Goal: Task Accomplishment & Management: Manage account settings

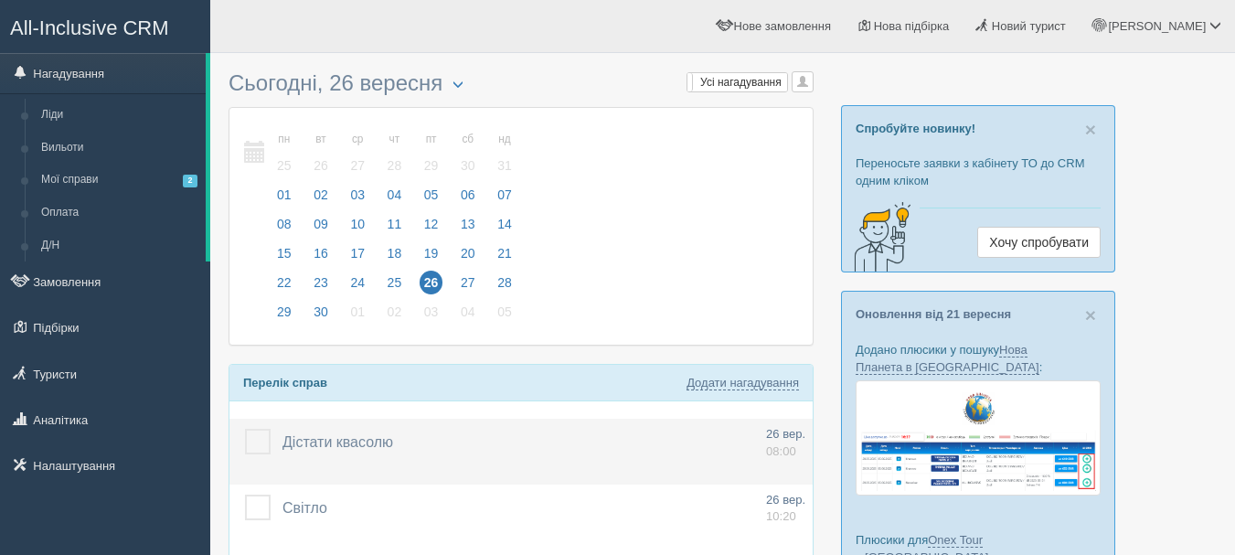
click at [245, 429] on label at bounding box center [245, 429] width 0 height 0
click at [0, 0] on input "checkbox" at bounding box center [0, 0] width 0 height 0
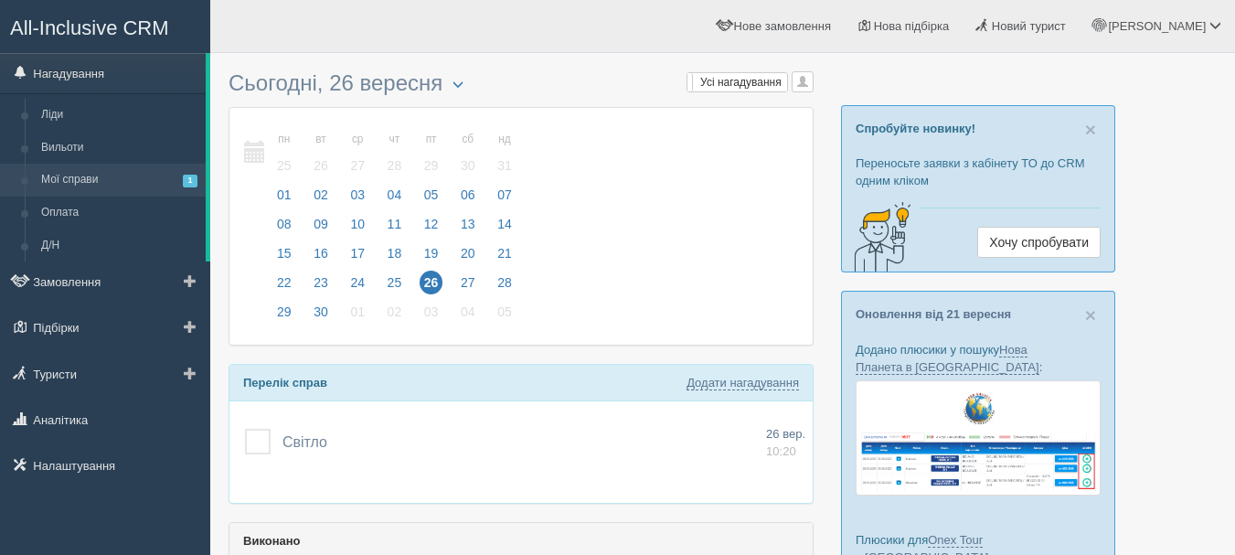
click at [126, 177] on link "Мої справи 1" at bounding box center [119, 180] width 173 height 33
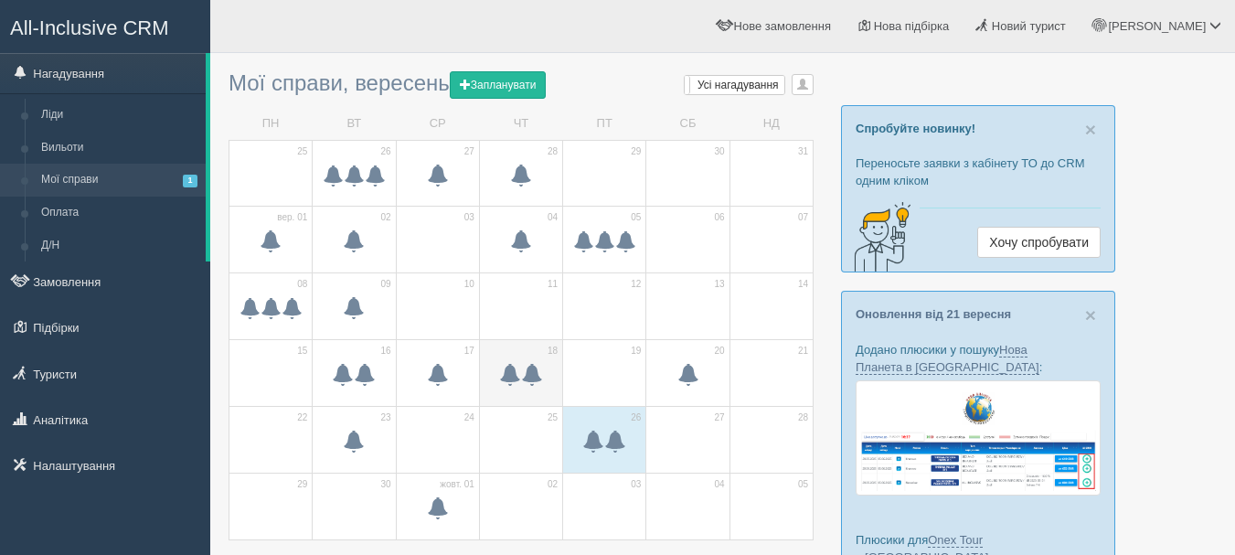
click at [522, 366] on span at bounding box center [532, 375] width 22 height 22
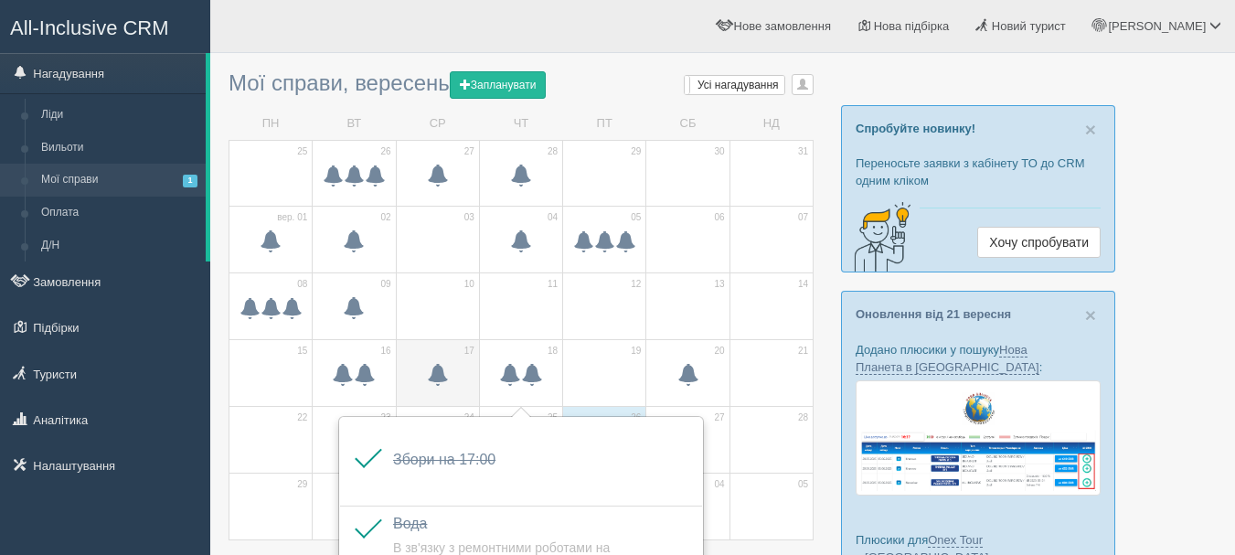
click at [461, 373] on span at bounding box center [438, 377] width 64 height 31
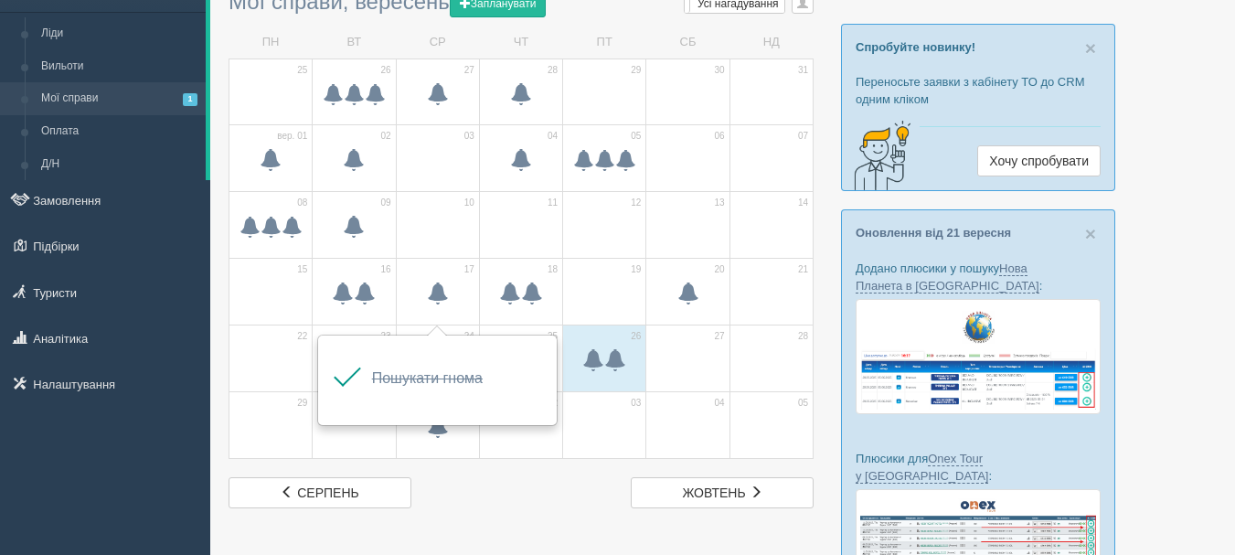
scroll to position [91, 0]
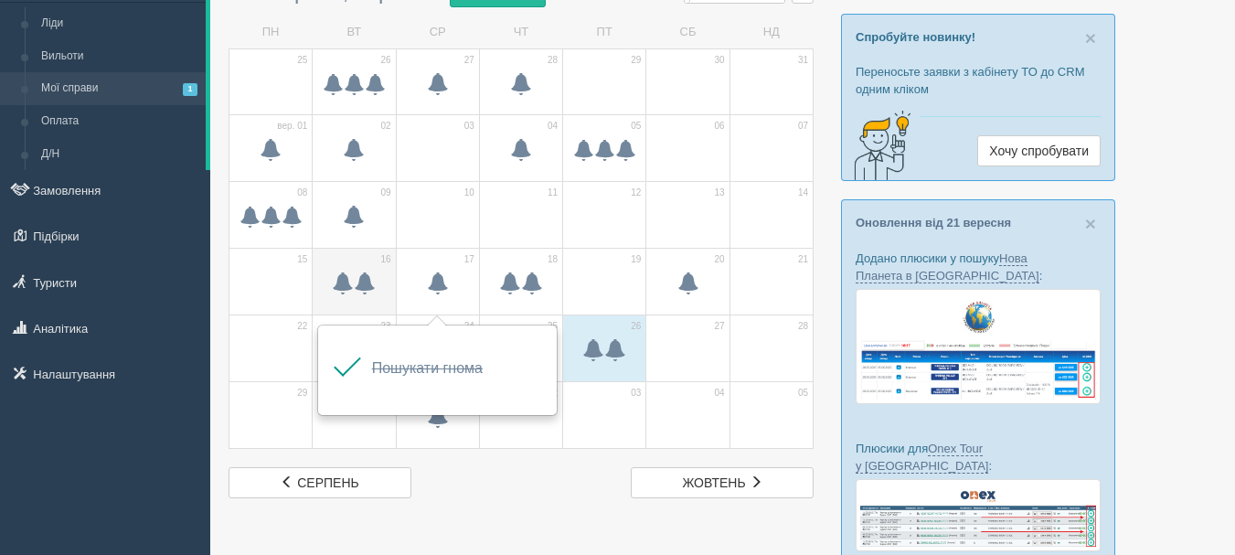
click at [382, 278] on span at bounding box center [354, 286] width 64 height 31
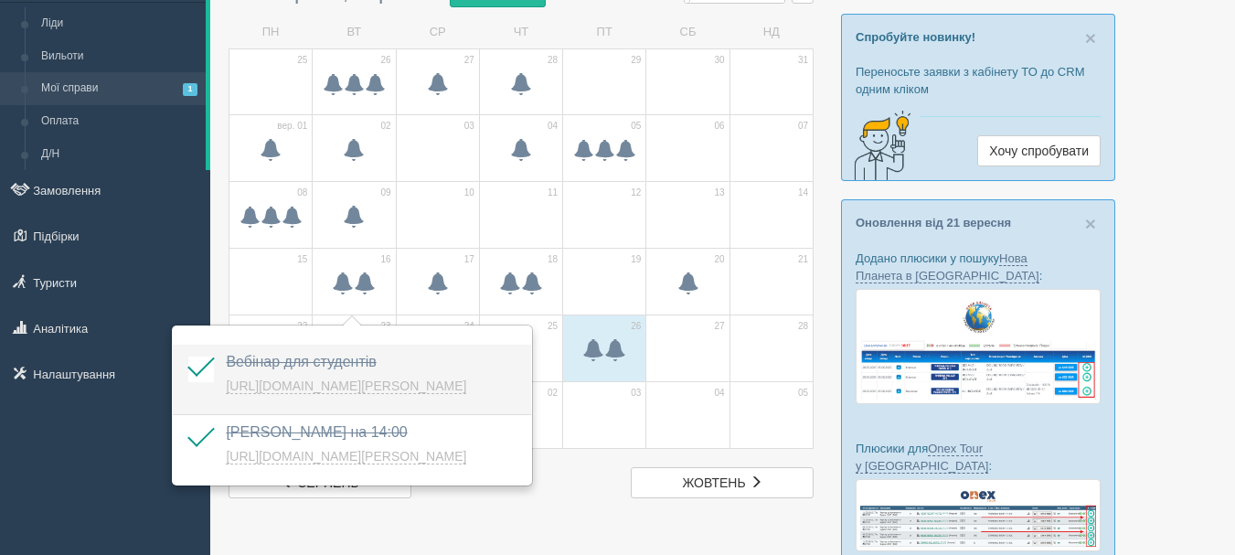
click at [344, 380] on link "https://console.allinclusivecrm.com/trello/index?cardOpened=8560" at bounding box center [346, 386] width 240 height 16
